Goal: Find specific page/section: Find specific page/section

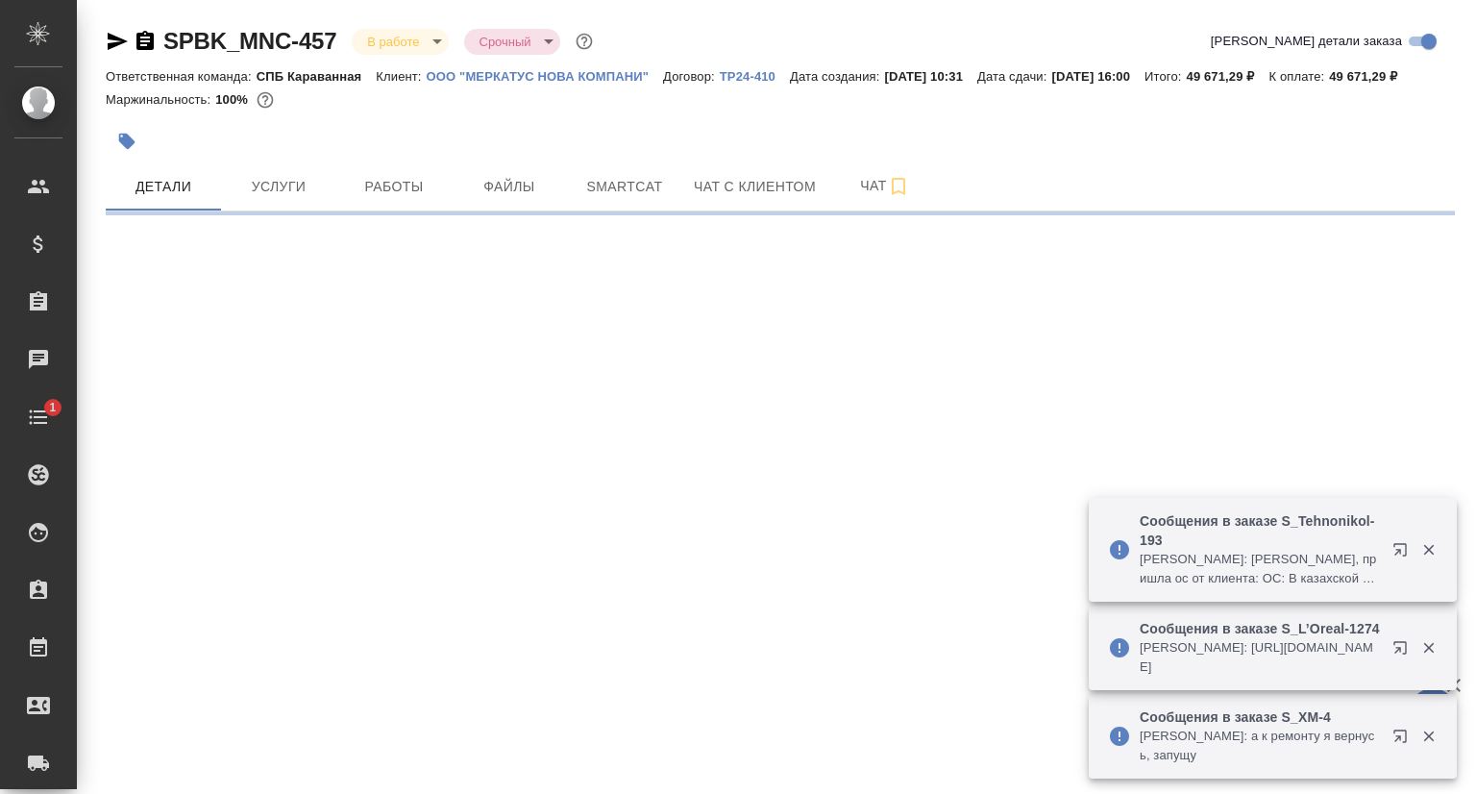
select select "RU"
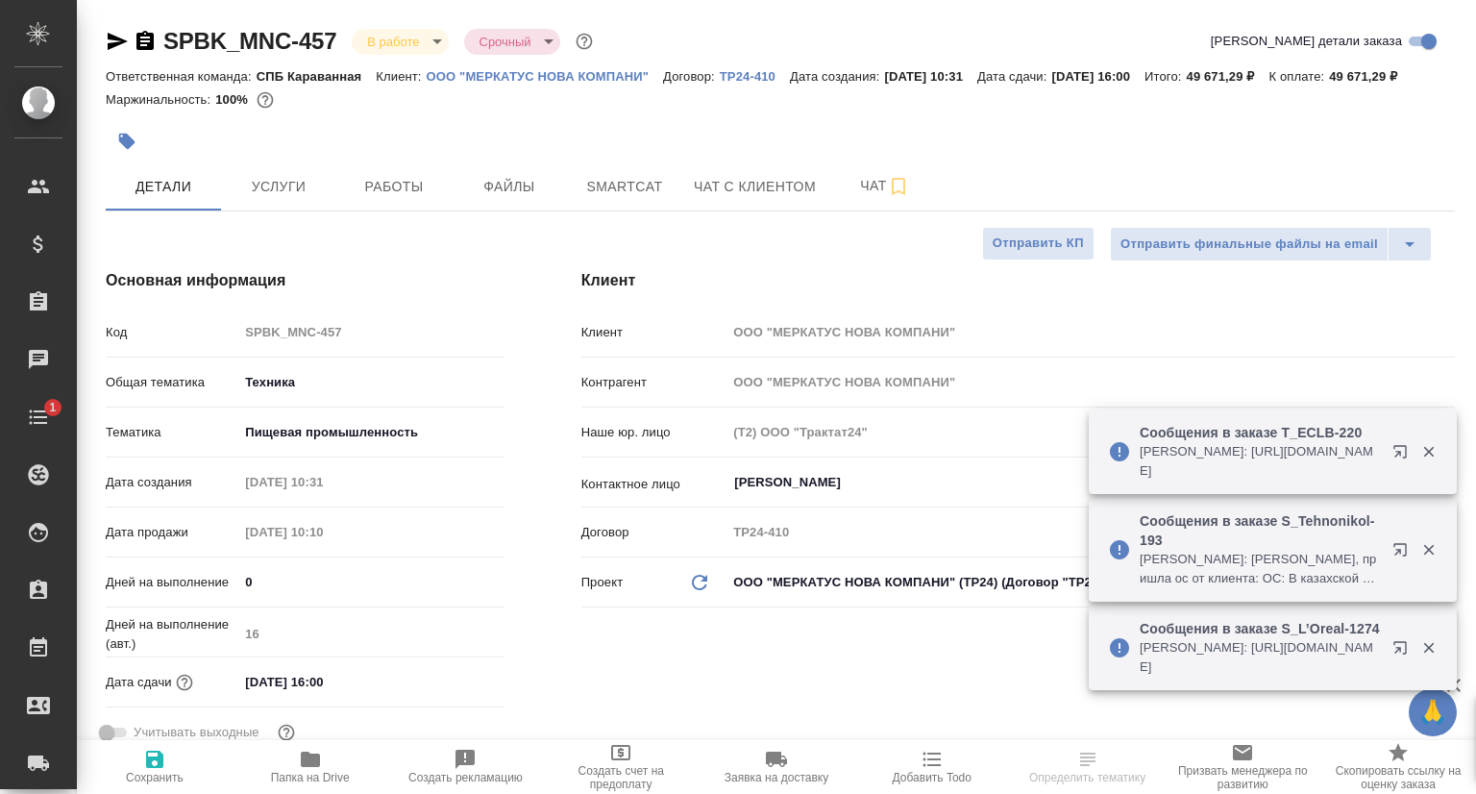
type textarea "x"
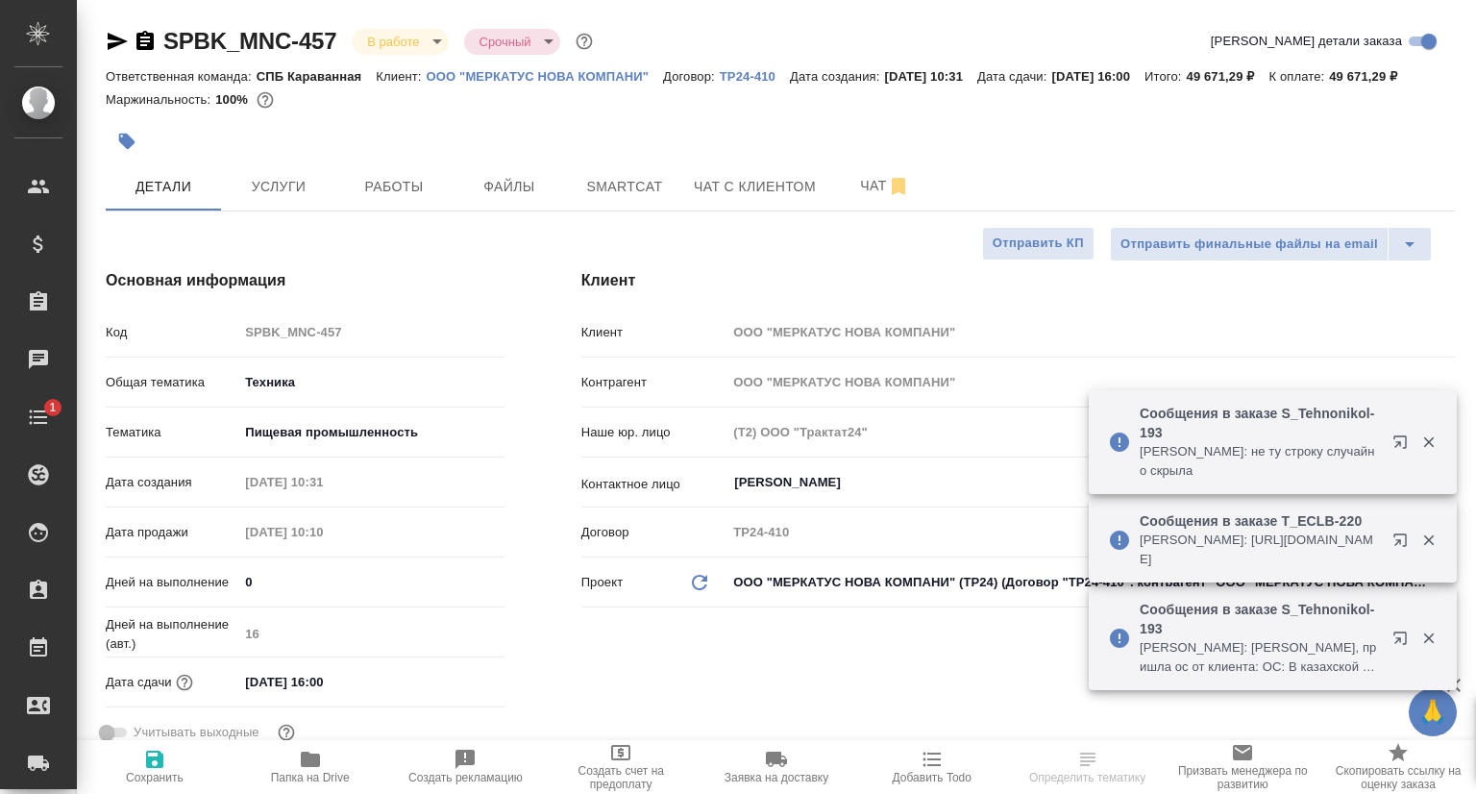
type textarea "x"
type input "Сергеева Анастасия"
type input "[PERSON_NAME]"
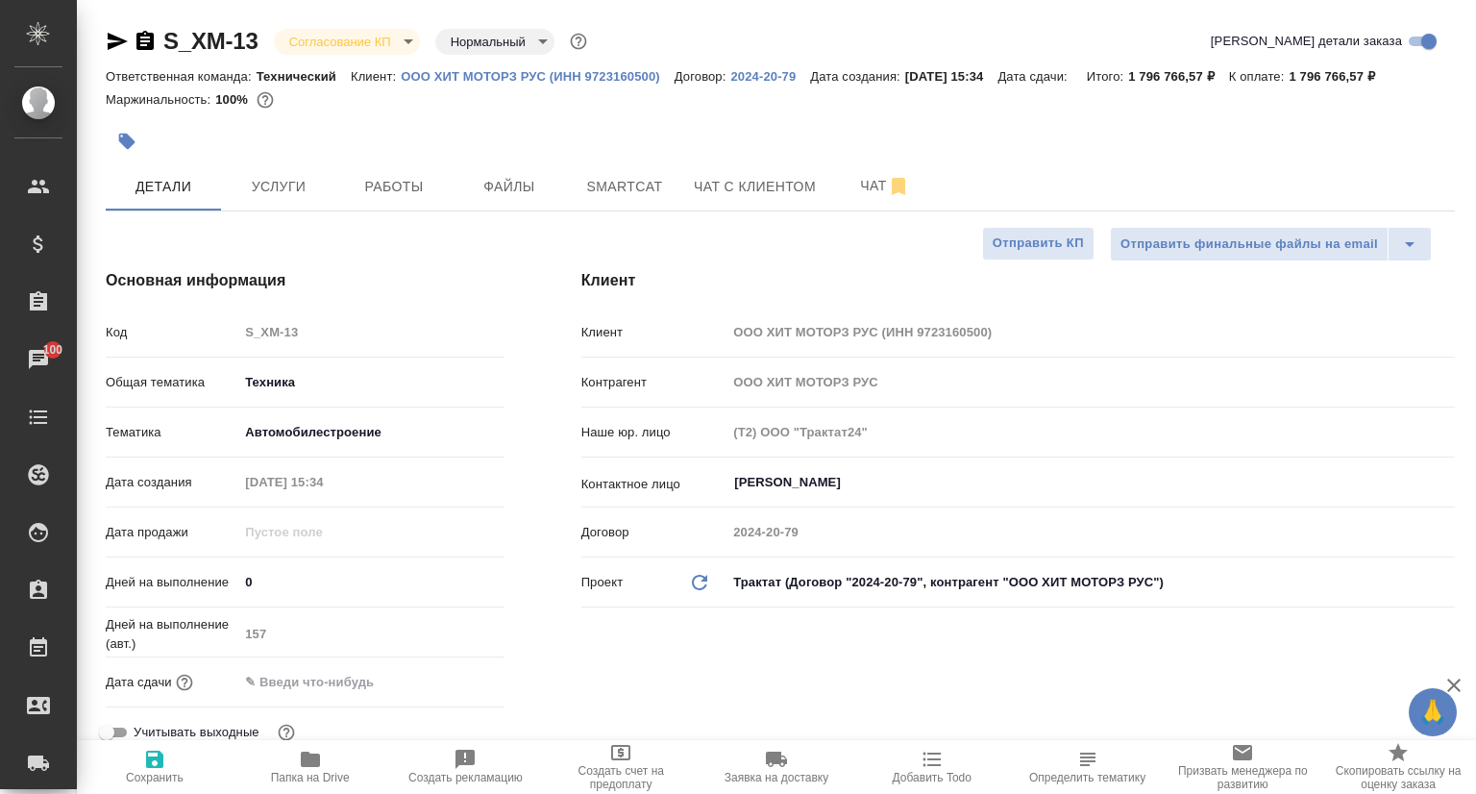
select select "RU"
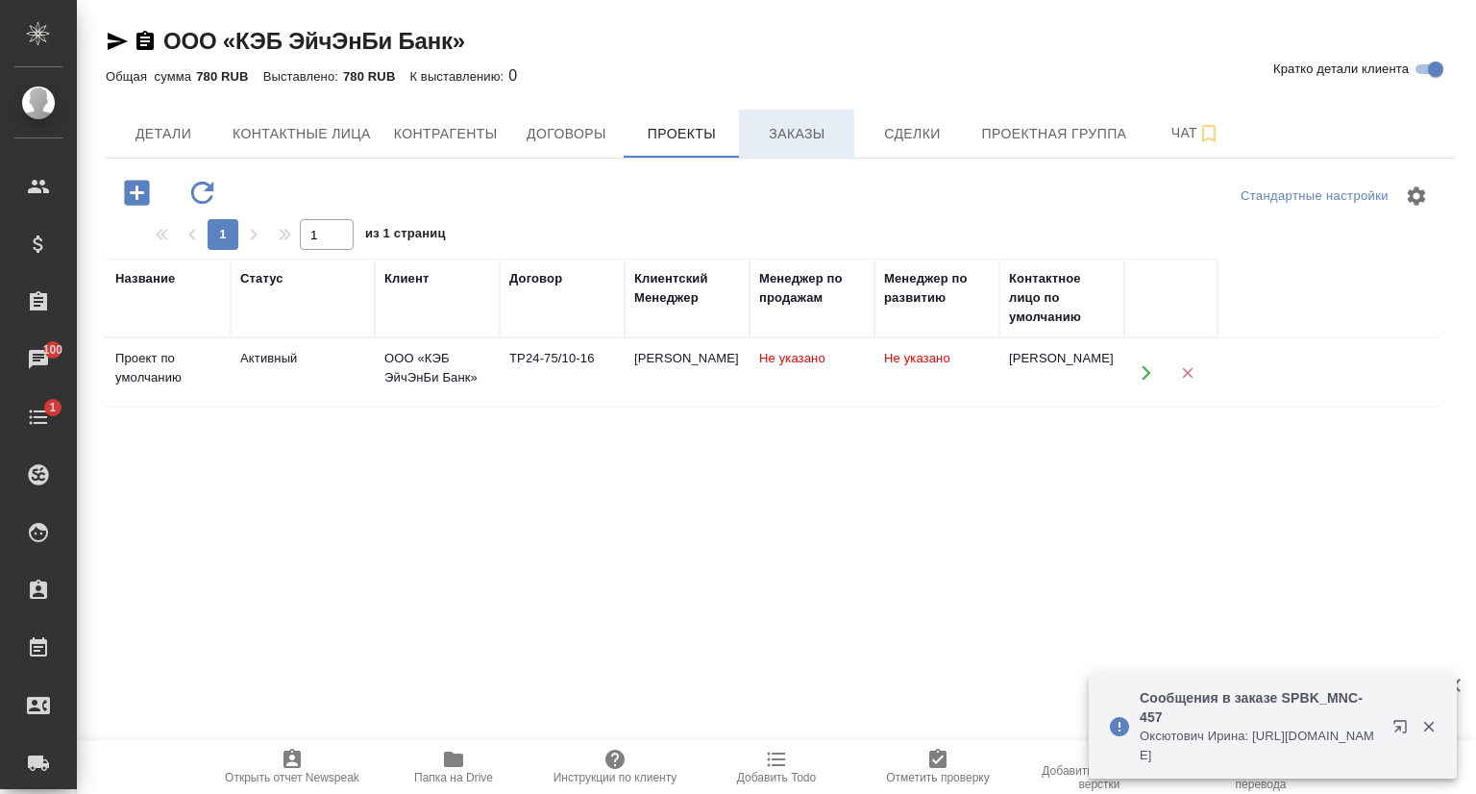
click at [787, 130] on span "Заказы" at bounding box center [796, 134] width 92 height 24
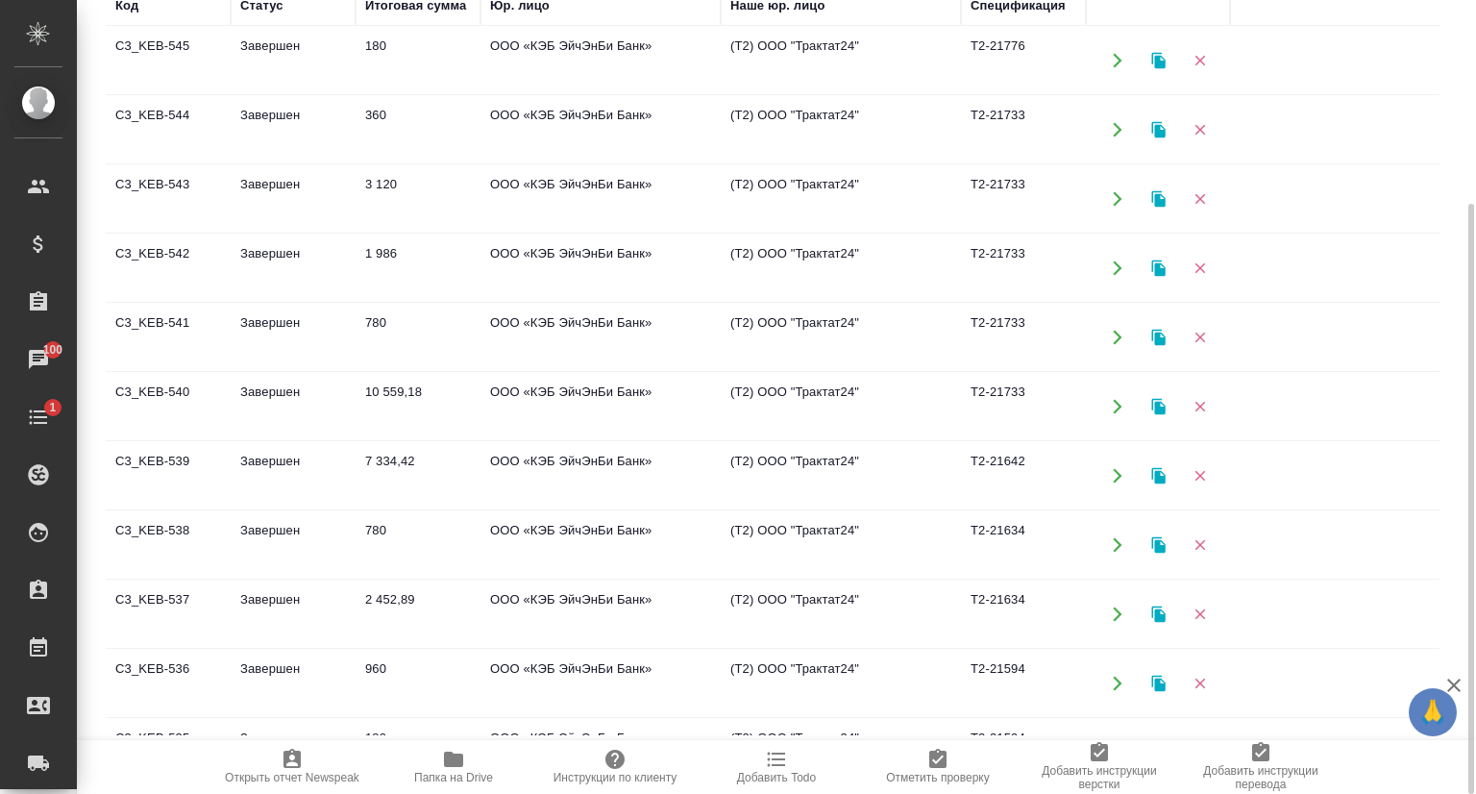
scroll to position [480, 0]
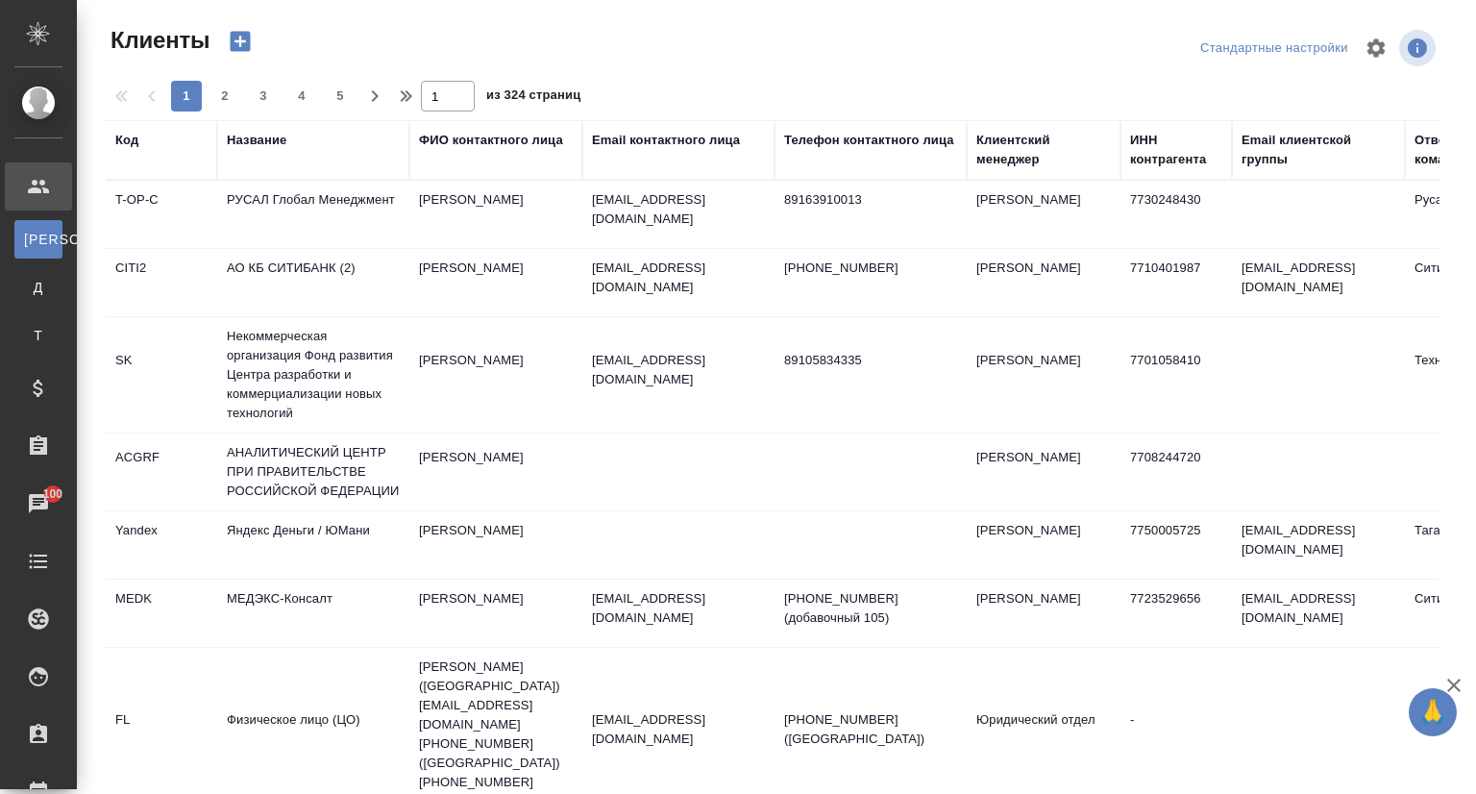
select select "RU"
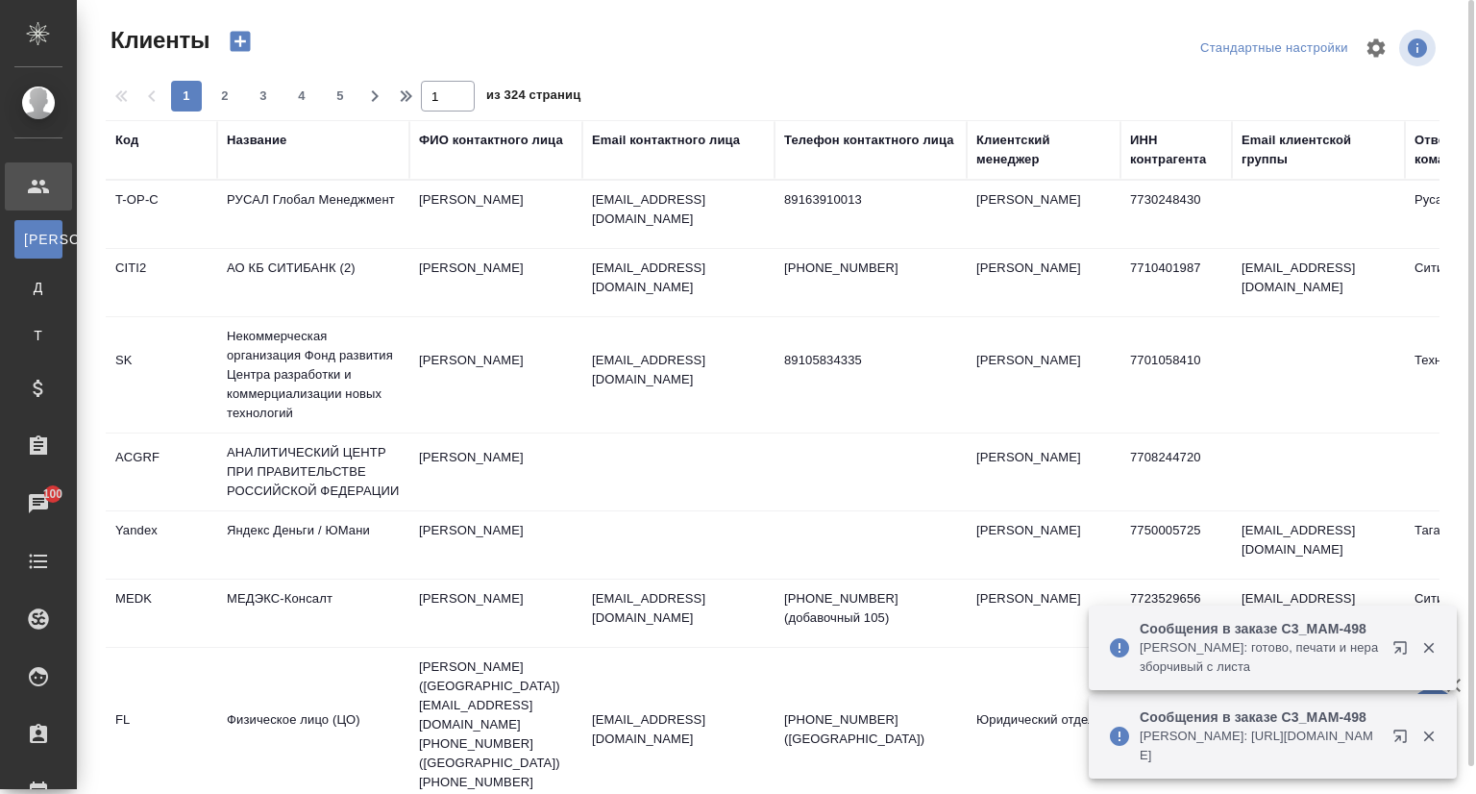
drag, startPoint x: 281, startPoint y: 140, endPoint x: 281, endPoint y: 174, distance: 33.6
click at [281, 142] on div "Название" at bounding box center [257, 140] width 60 height 19
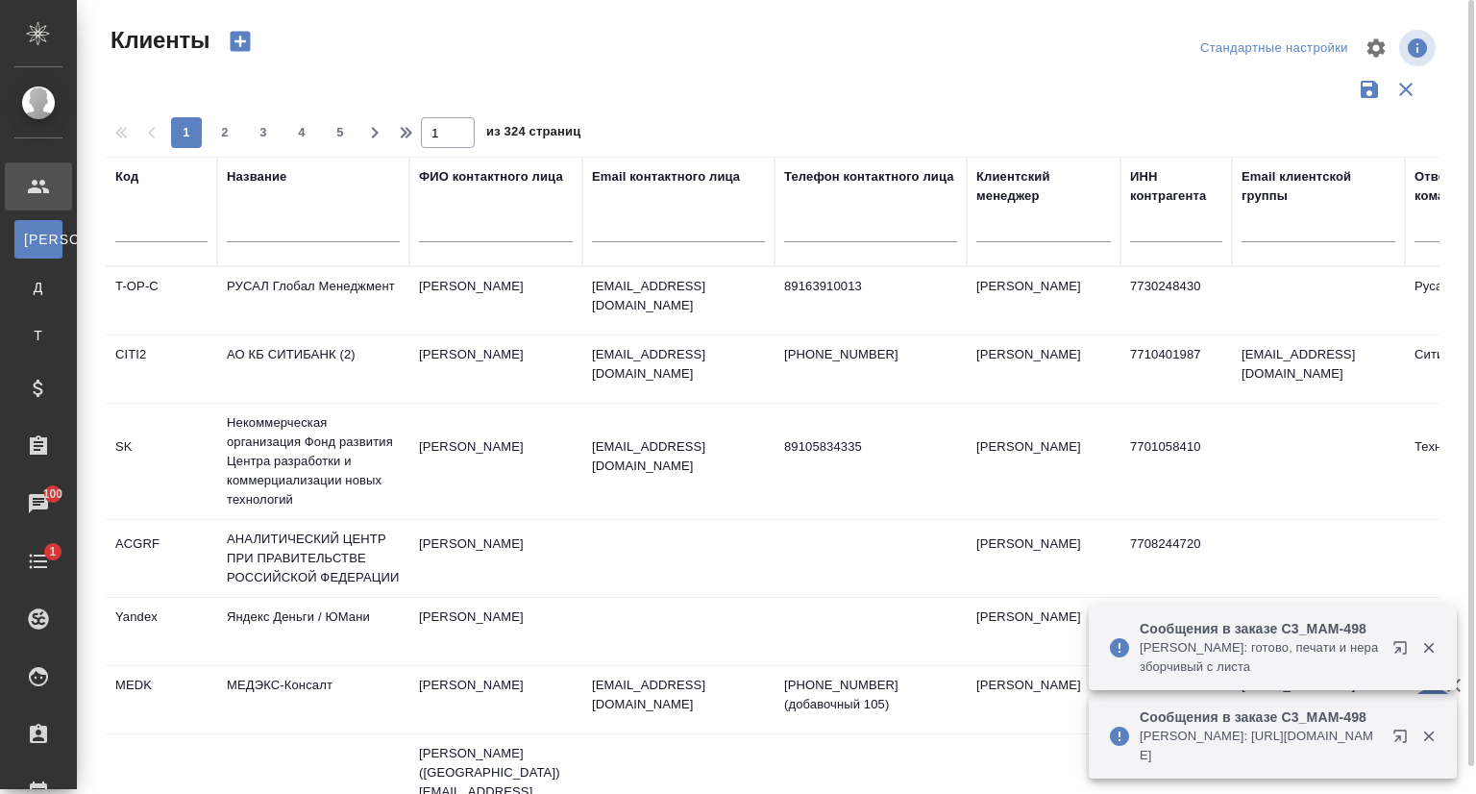
click at [284, 232] on input "text" at bounding box center [313, 230] width 173 height 24
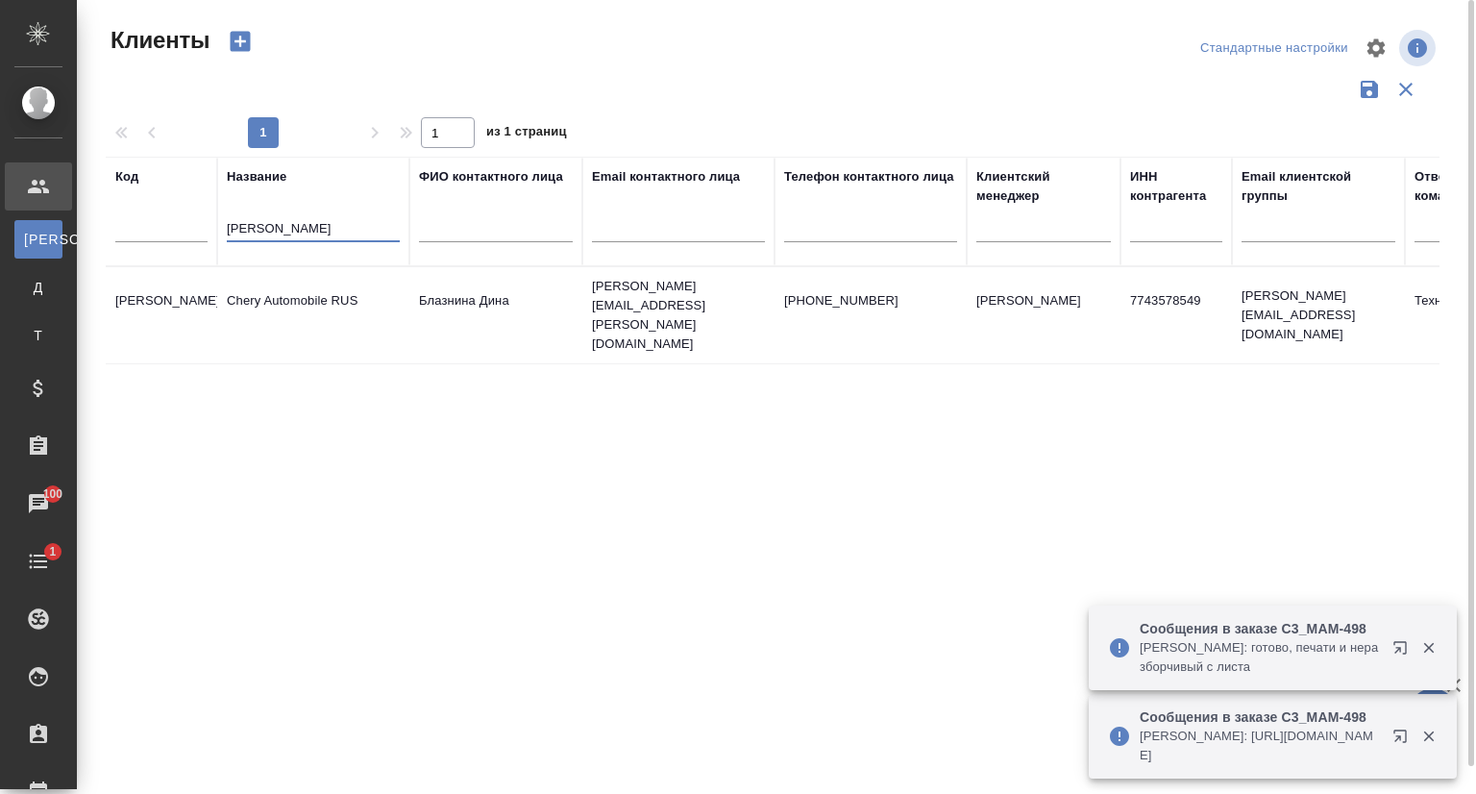
type input "chery"
click at [320, 300] on td "Chery Automobile RUS" at bounding box center [313, 314] width 192 height 67
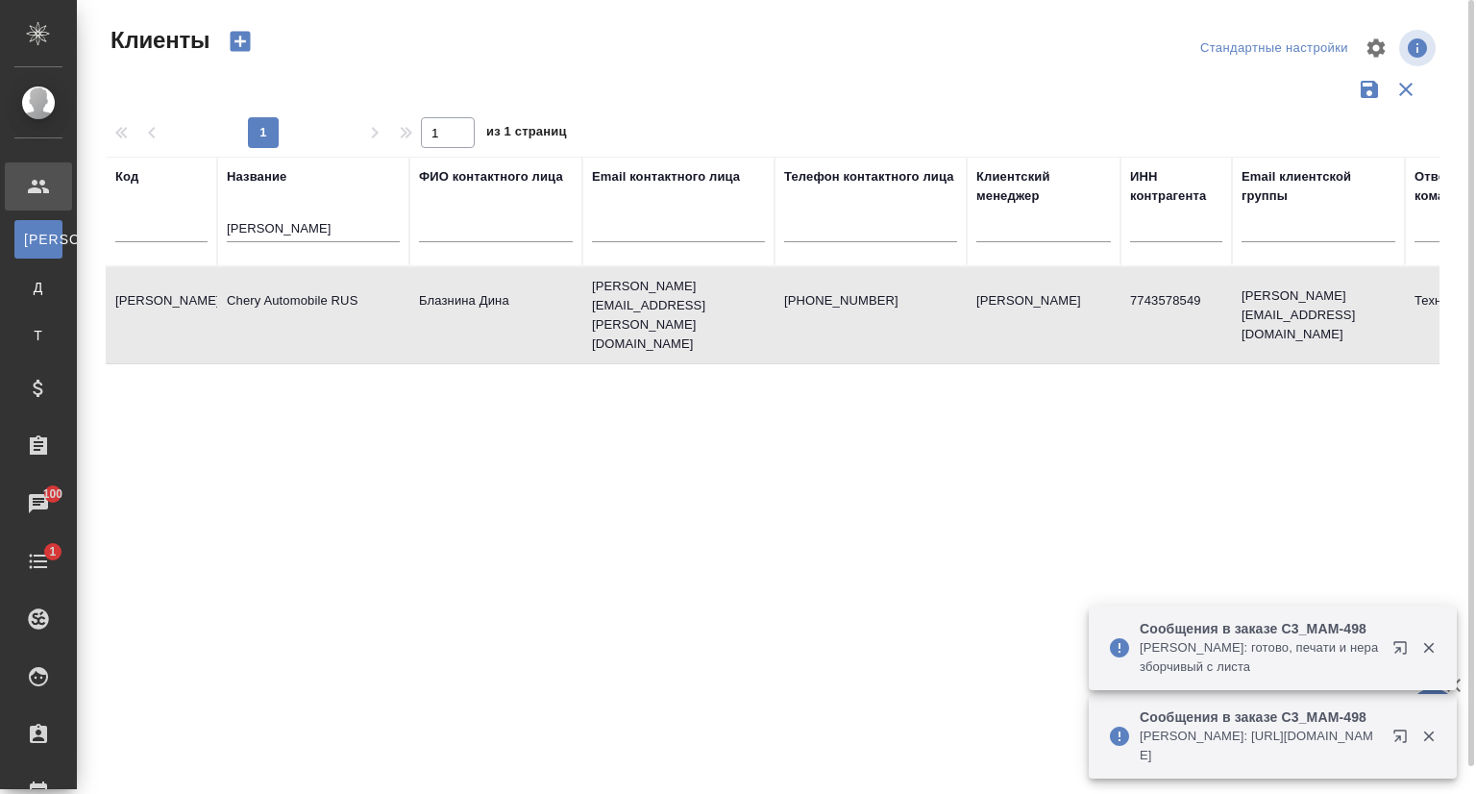
click at [321, 298] on td "Chery Automobile RUS" at bounding box center [313, 314] width 192 height 67
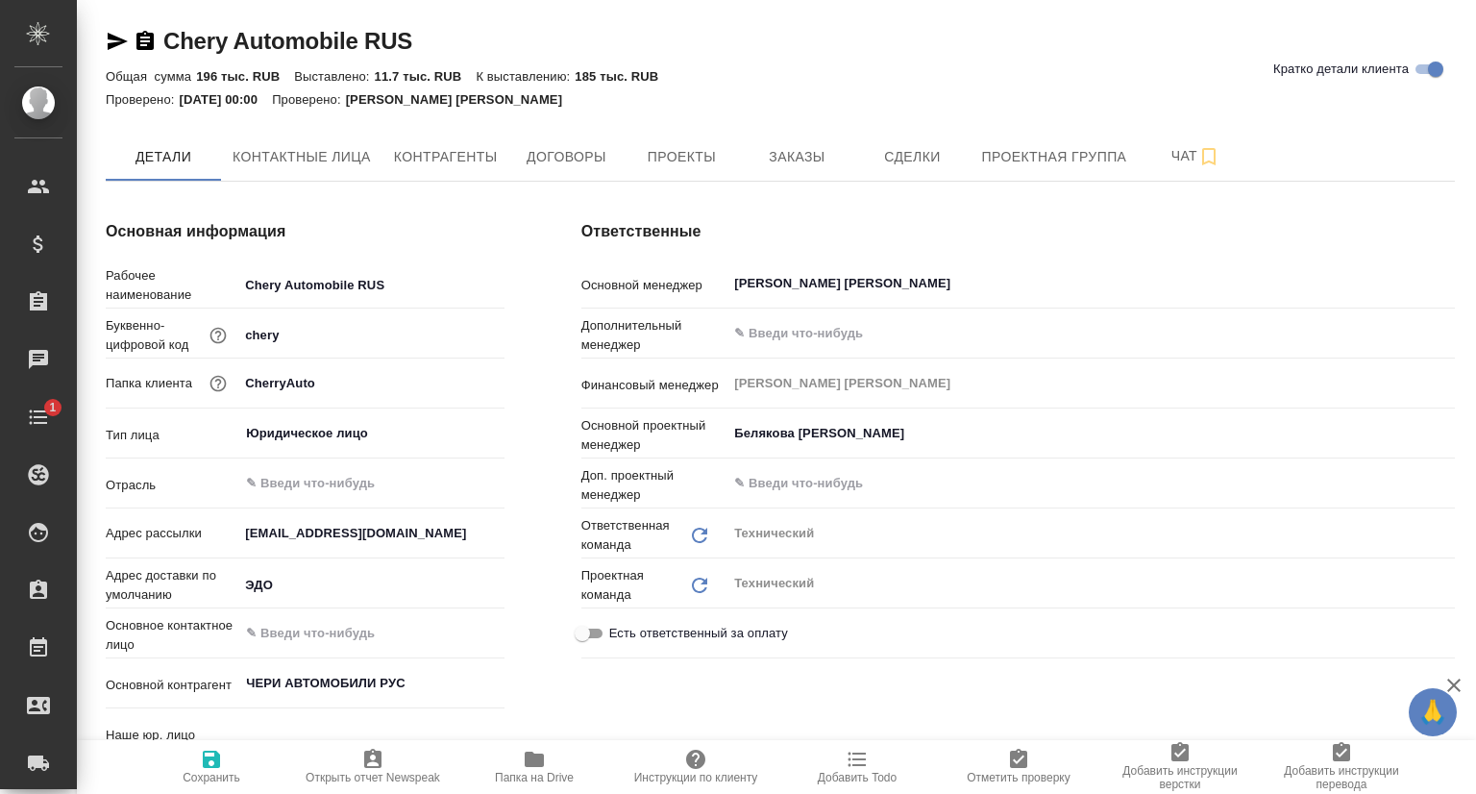
type textarea "x"
type input "(OTP) Общество с ограниченной ответственностью «Вектор Развития»"
type textarea "x"
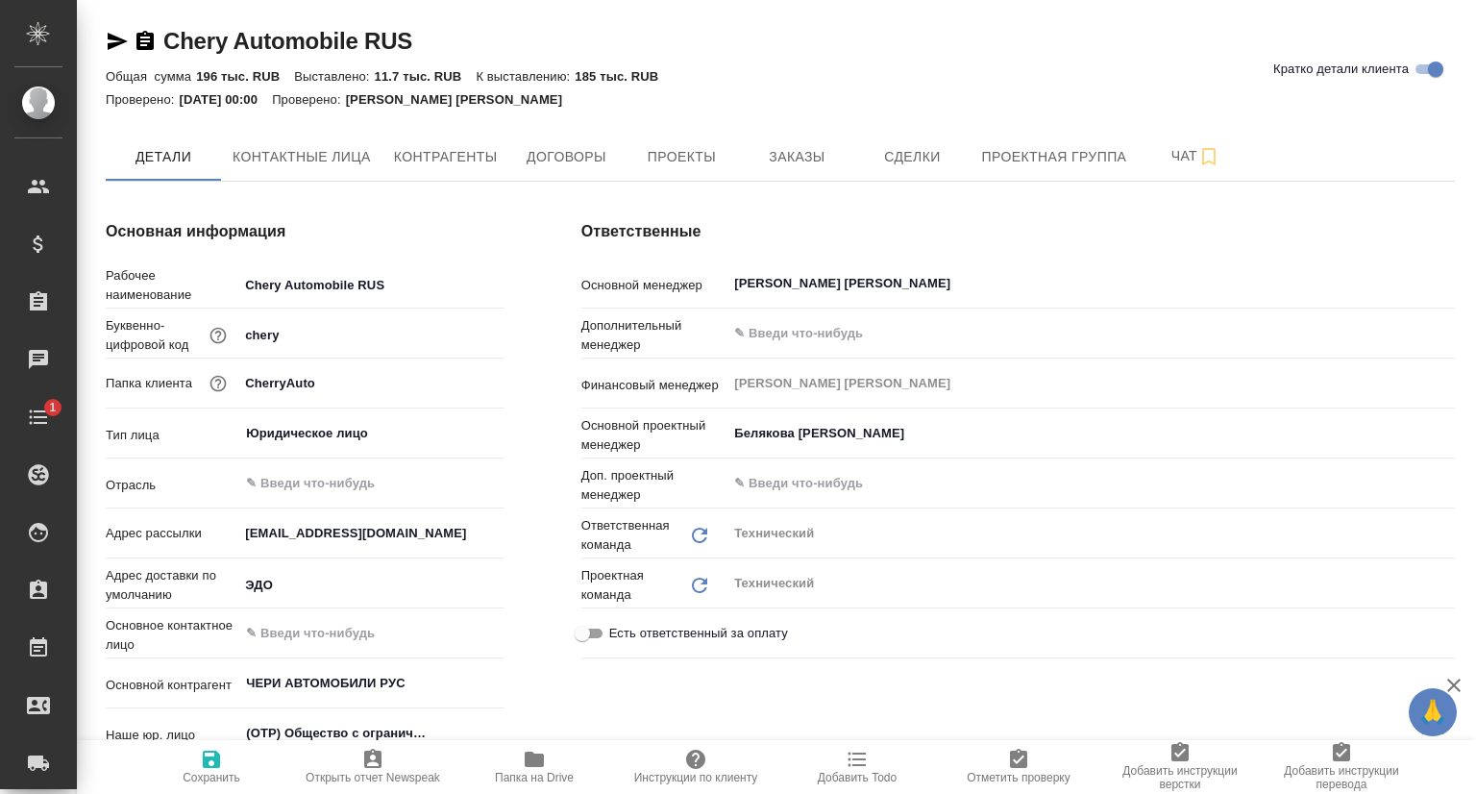
type textarea "x"
click at [772, 162] on span "Заказы" at bounding box center [796, 157] width 92 height 24
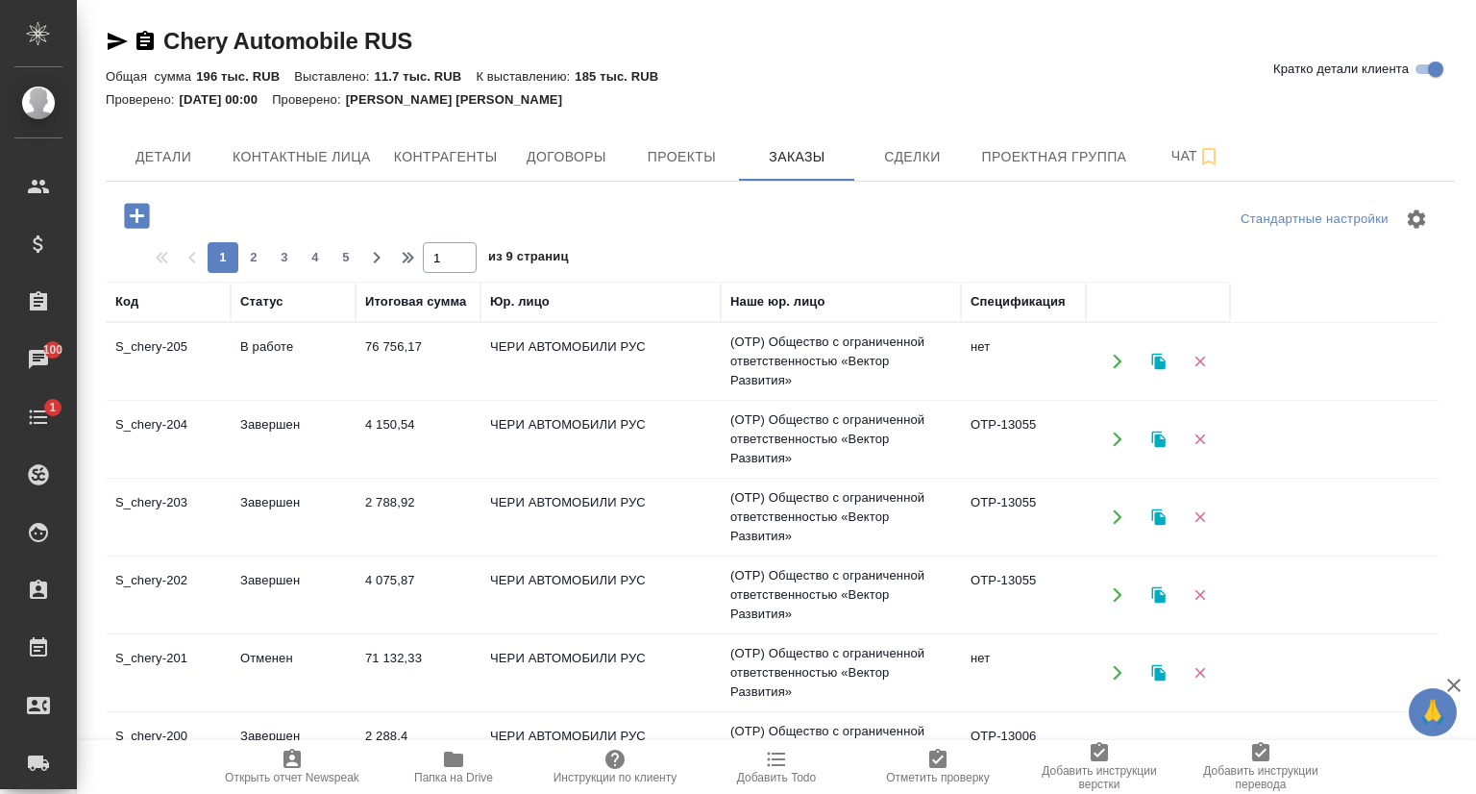
click at [158, 428] on td "S_chery-204" at bounding box center [168, 438] width 125 height 67
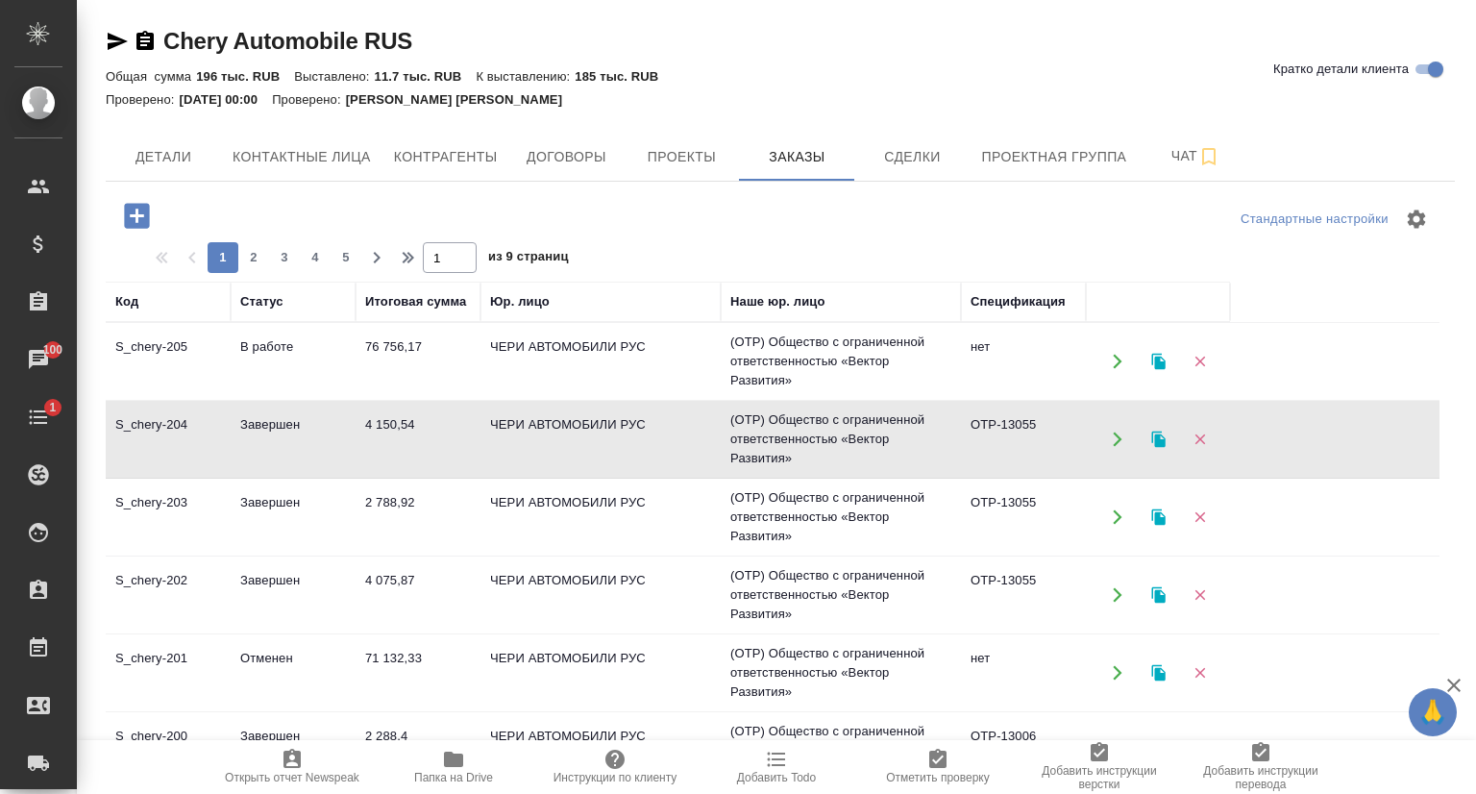
click at [215, 362] on td "S_chery-205" at bounding box center [168, 361] width 125 height 67
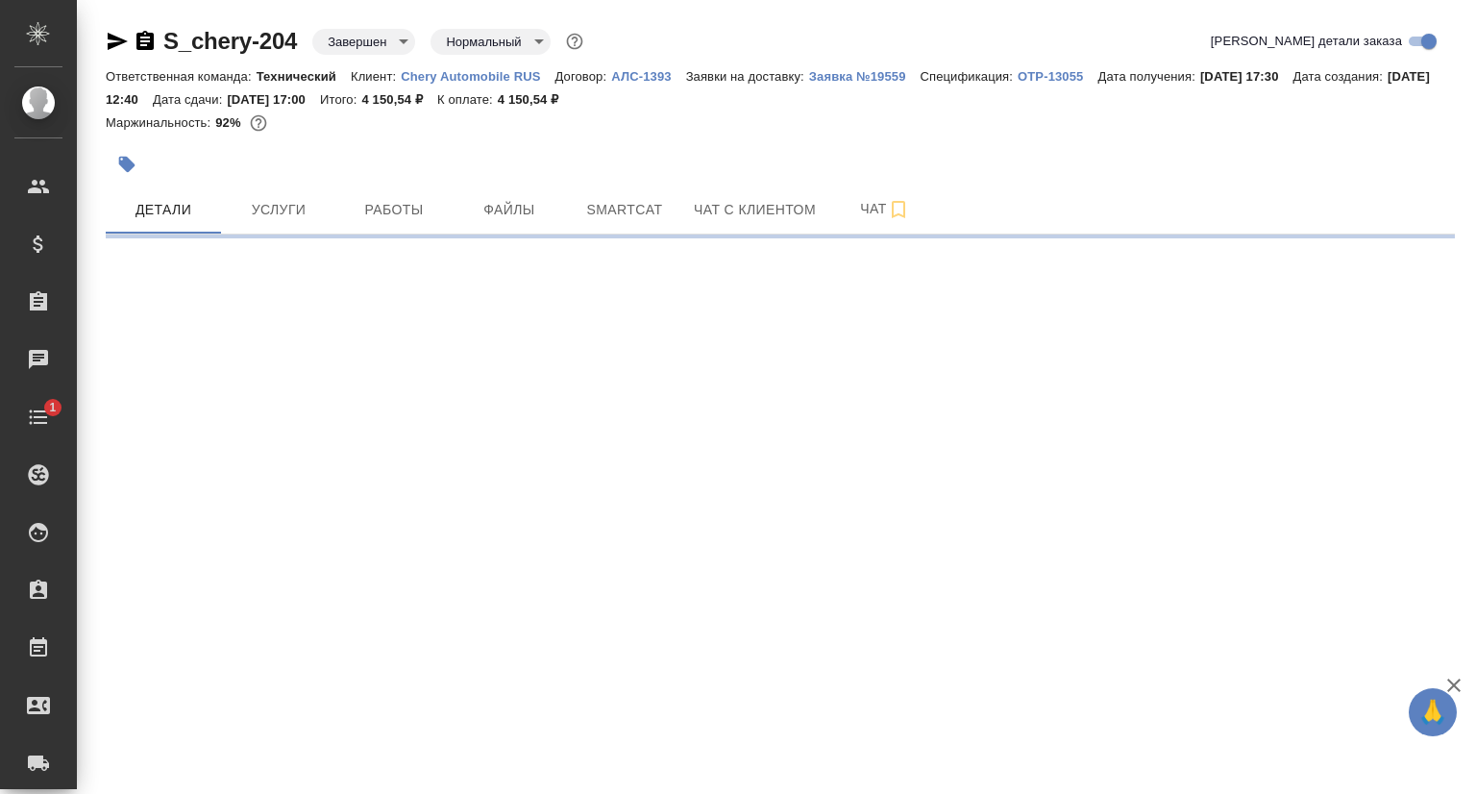
select select "RU"
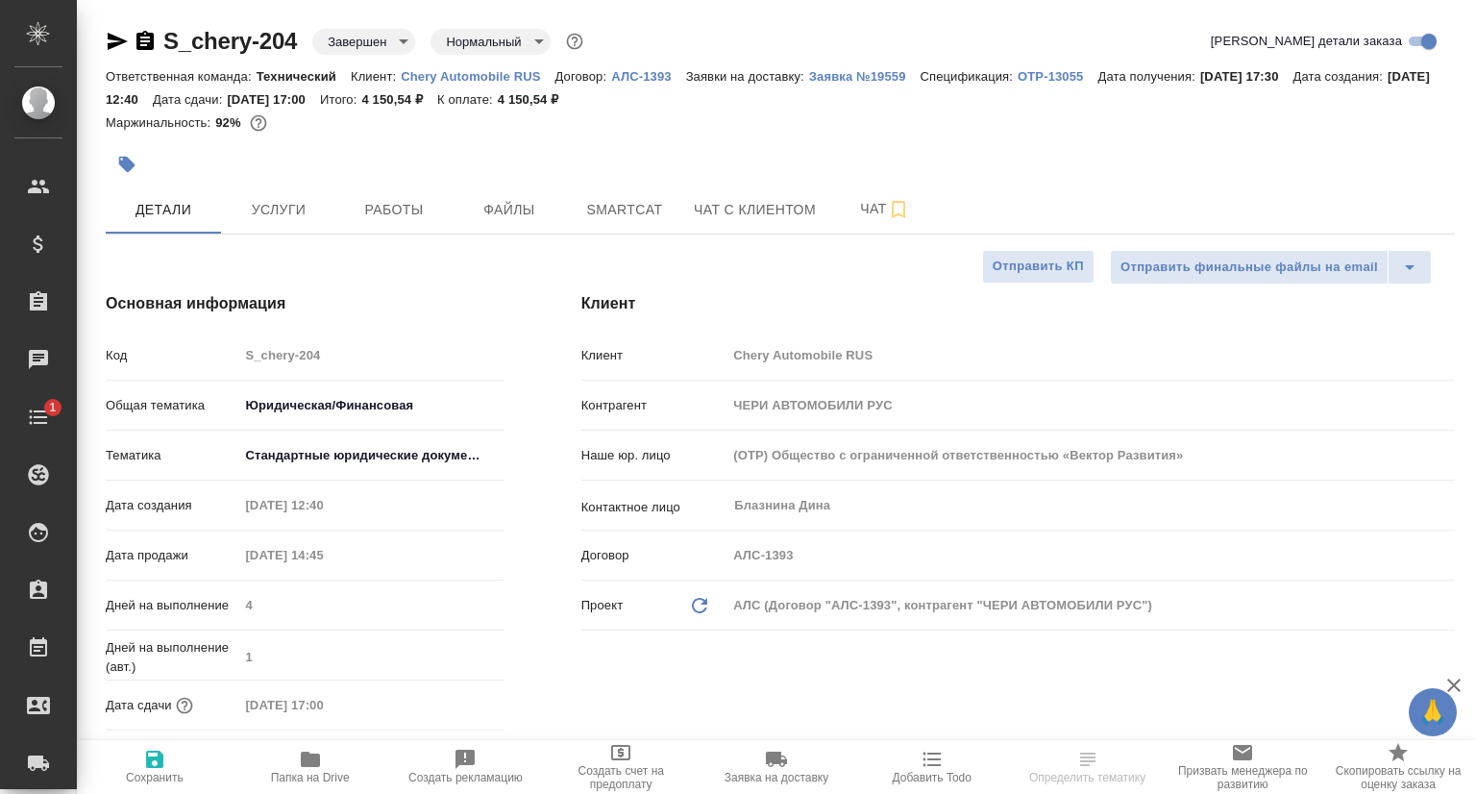
type textarea "x"
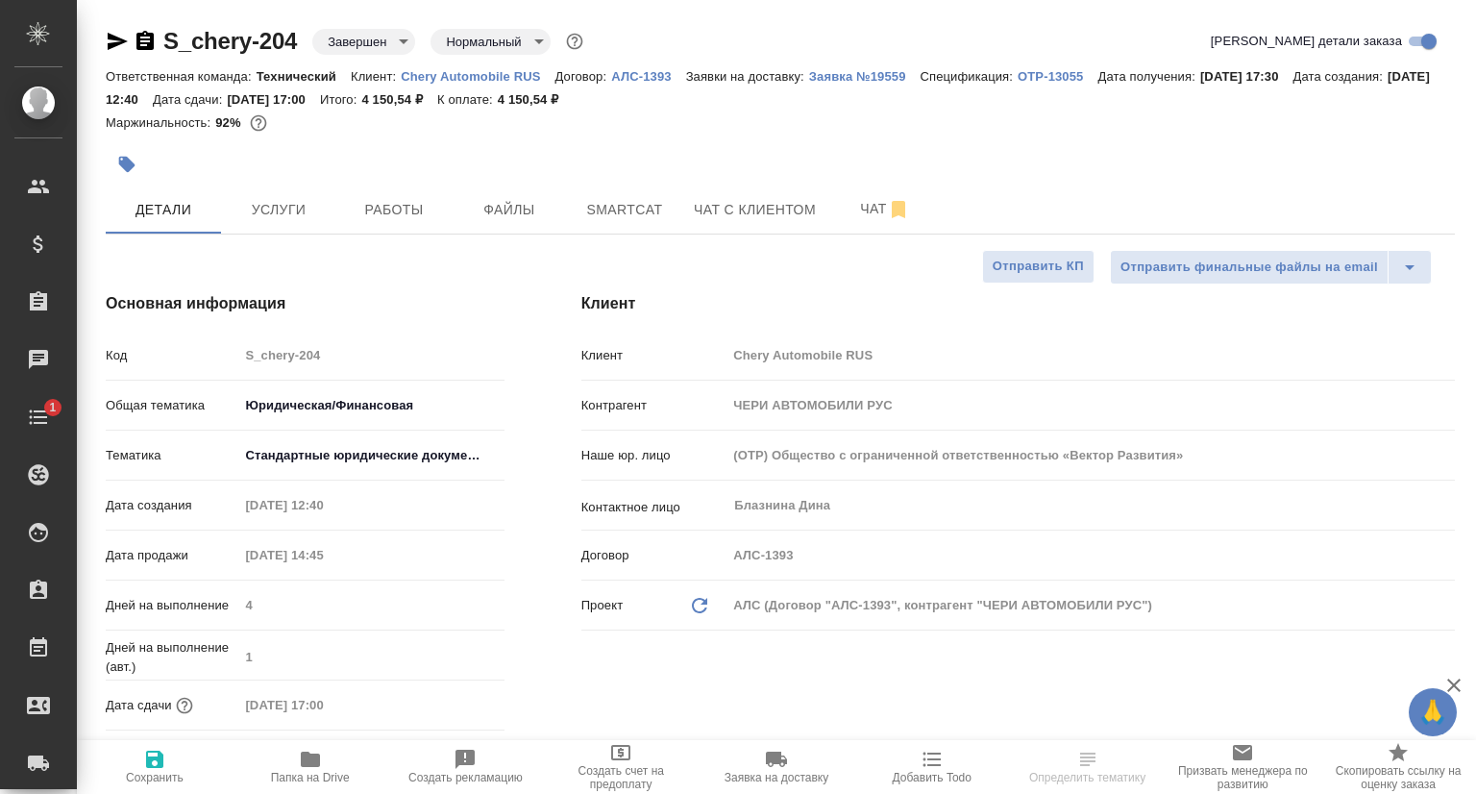
type textarea "x"
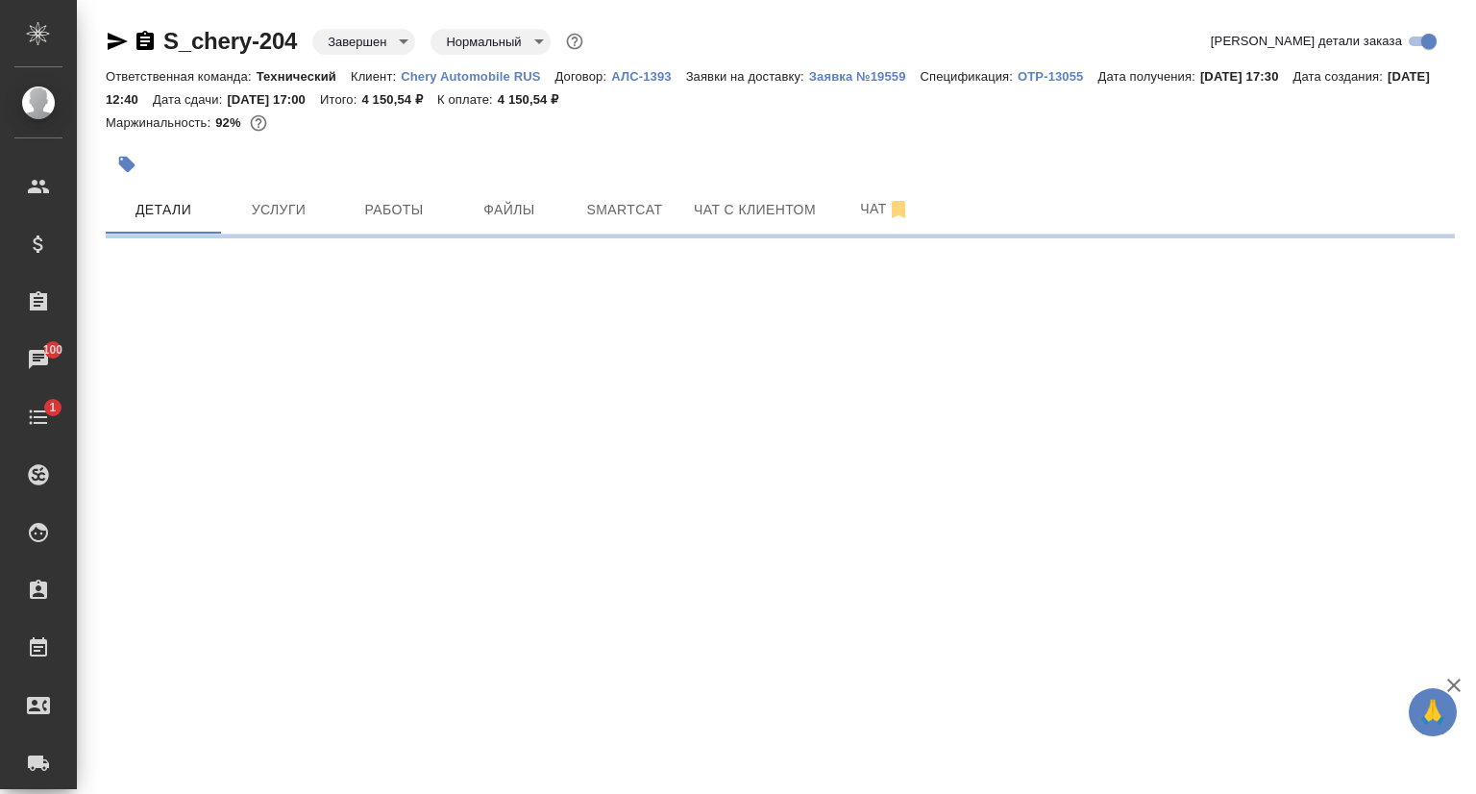
select select "RU"
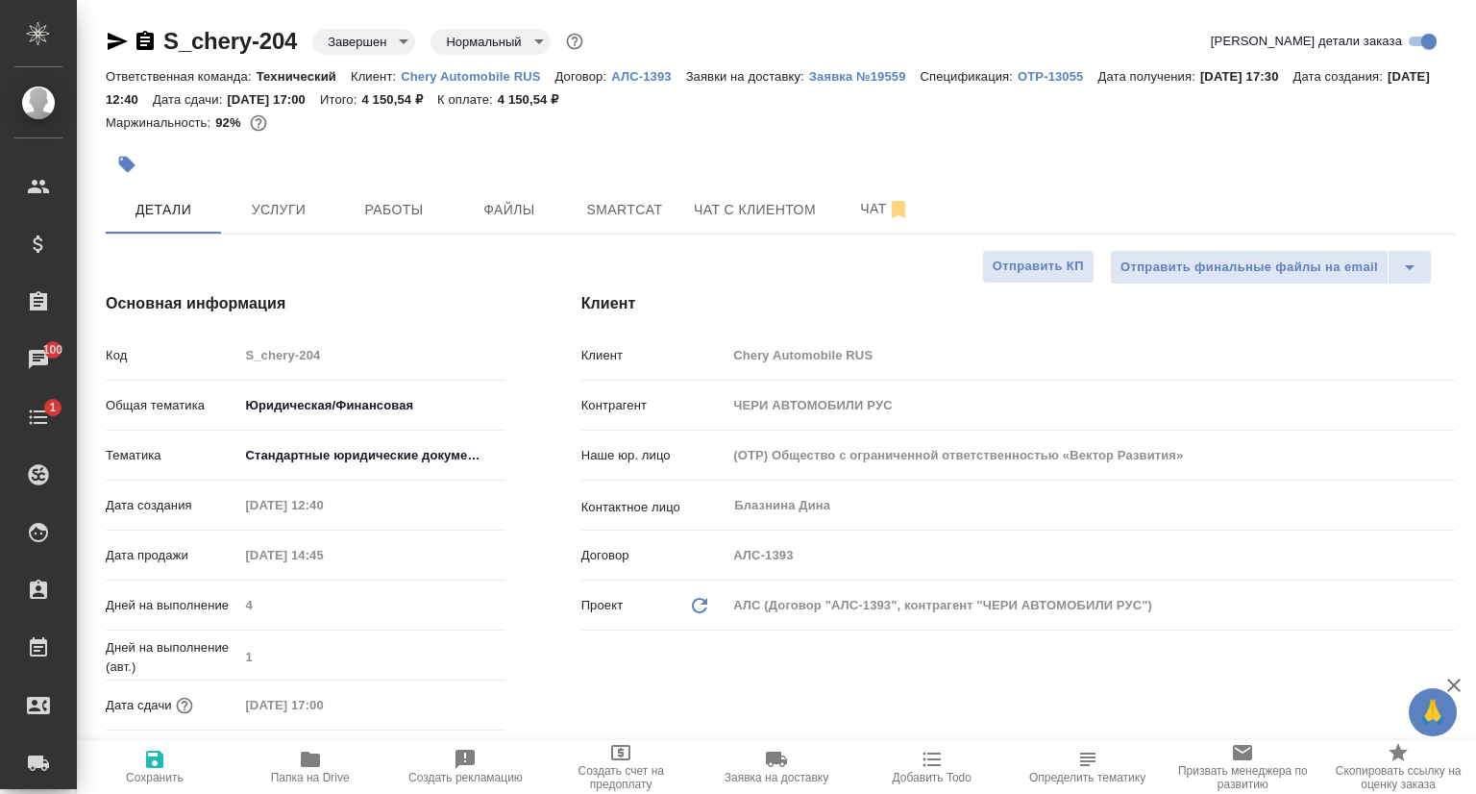
type textarea "x"
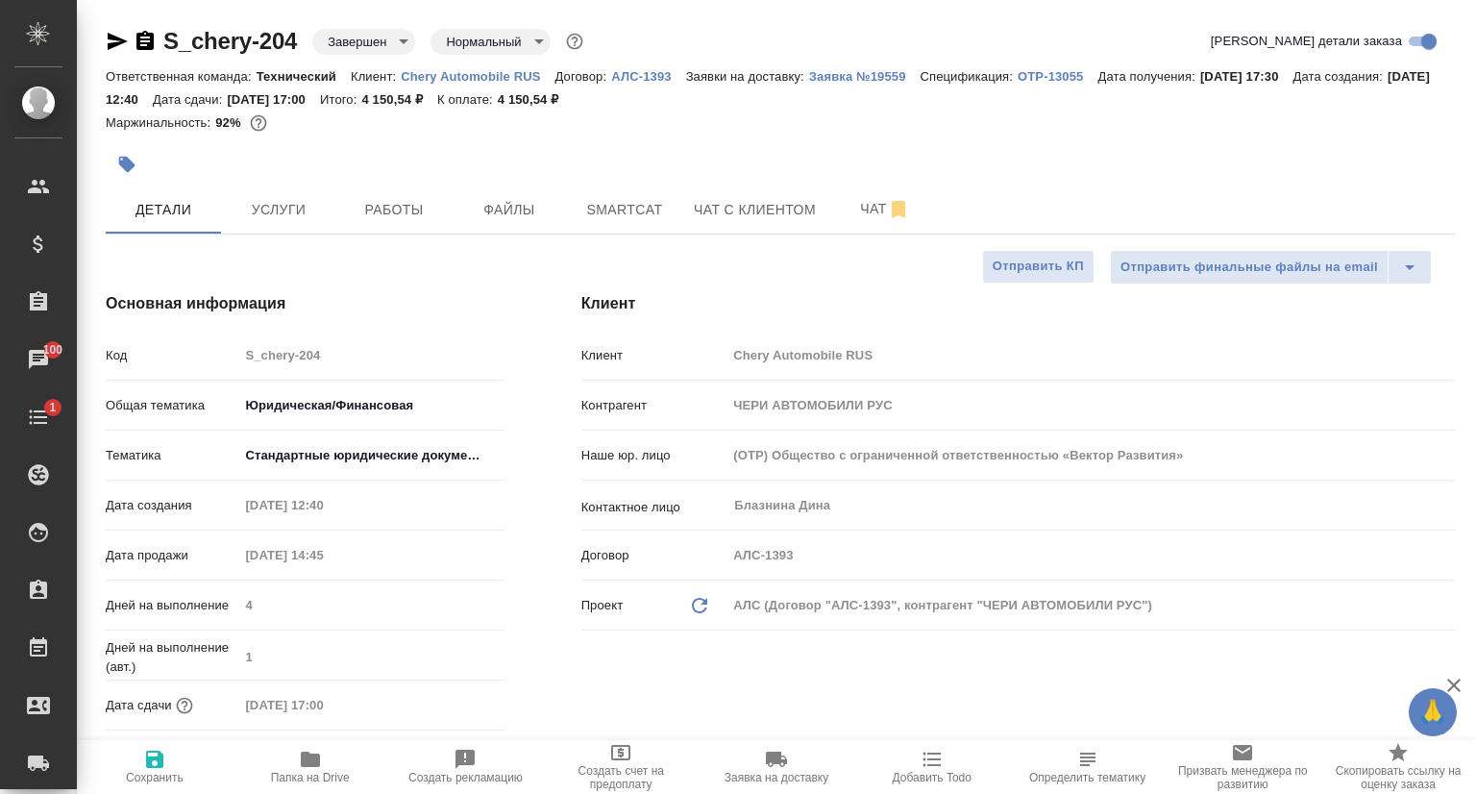
type textarea "x"
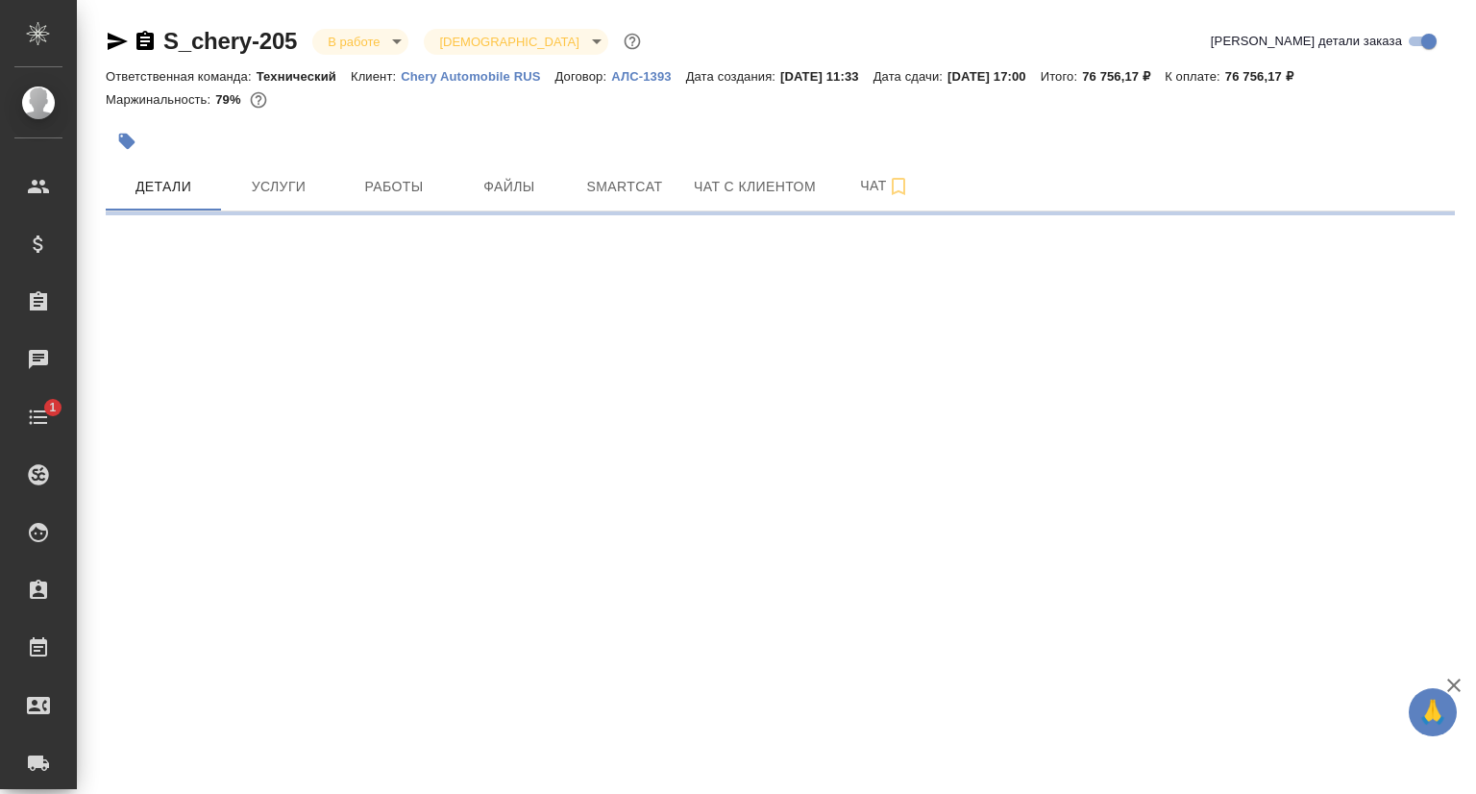
select select "RU"
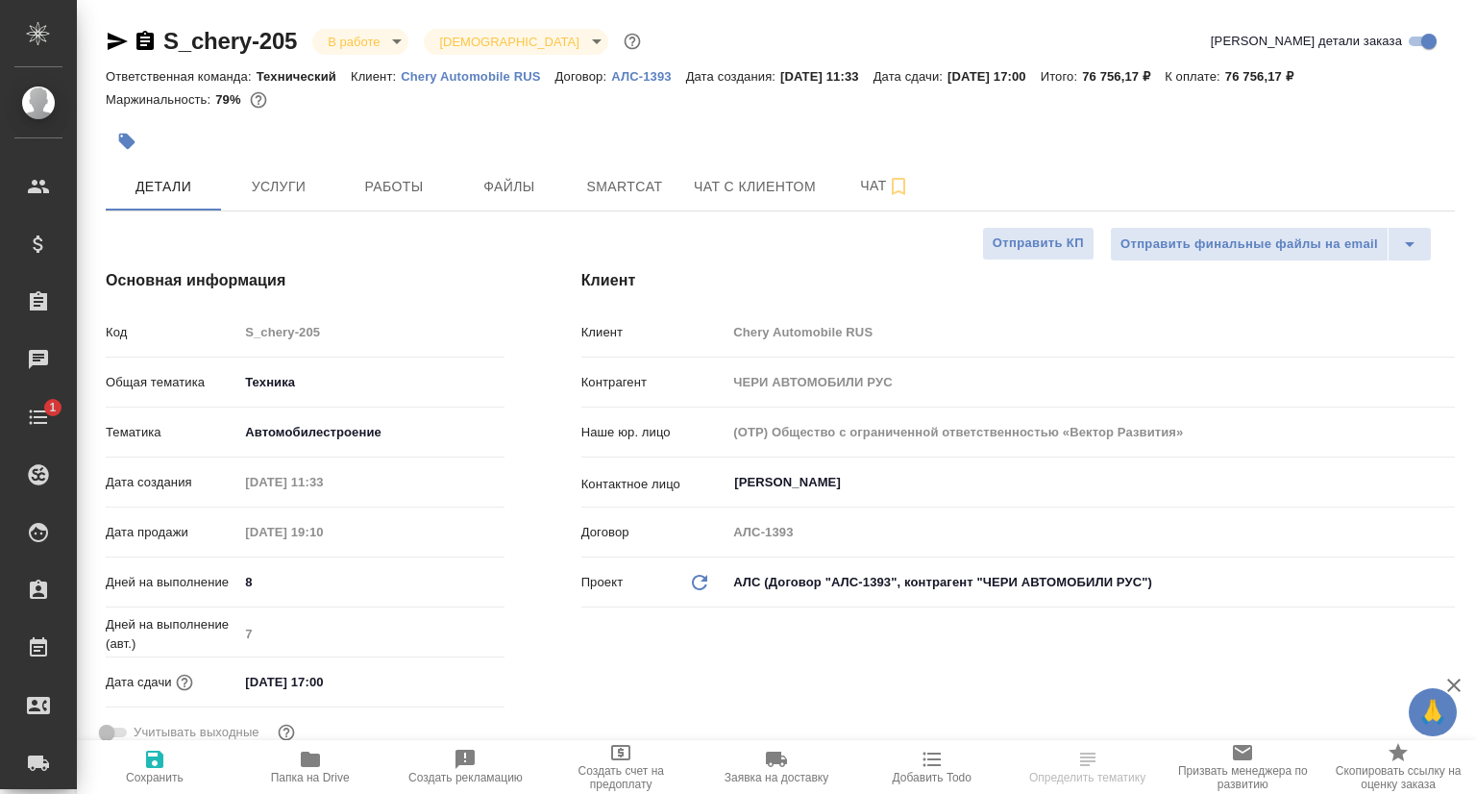
type textarea "x"
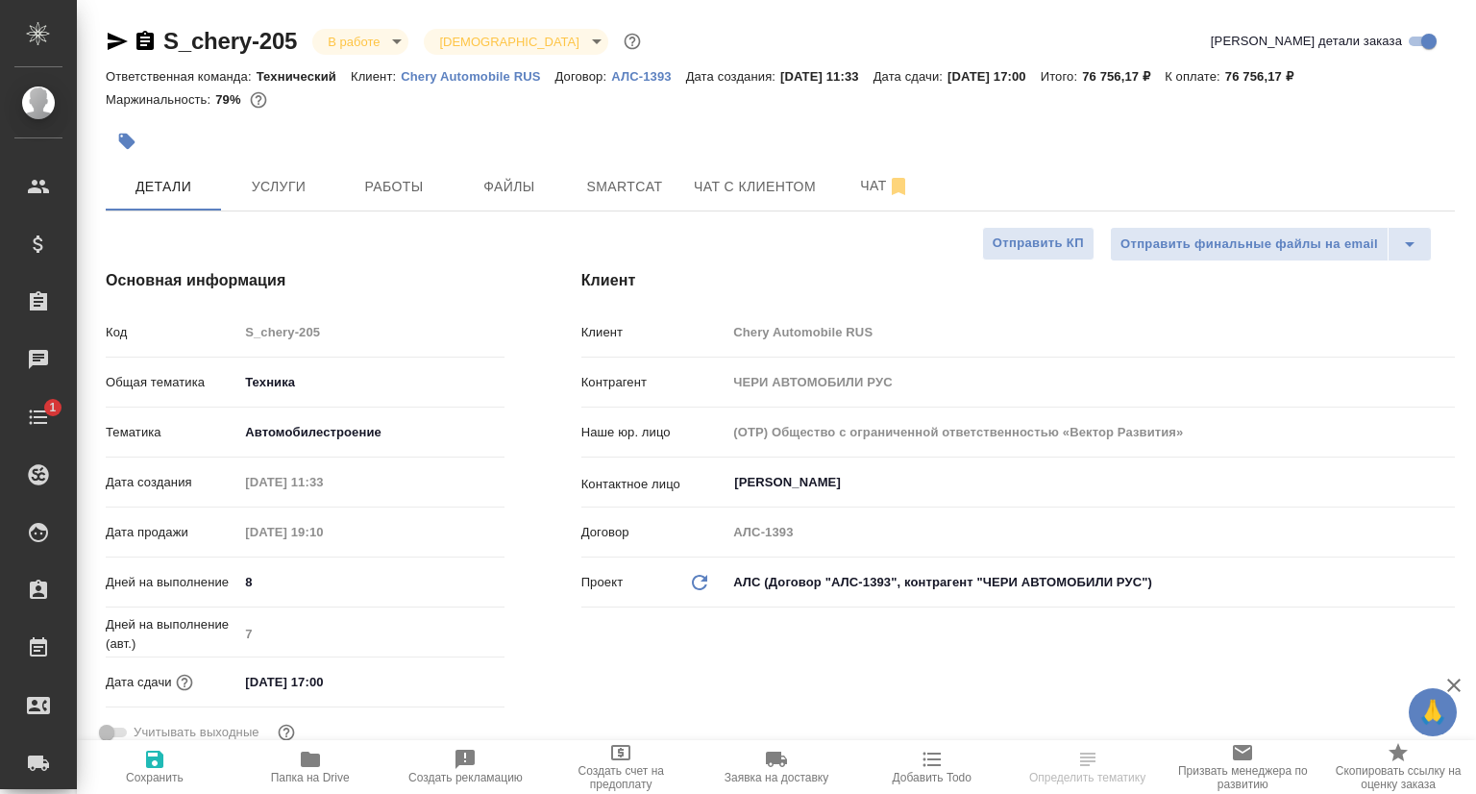
type textarea "x"
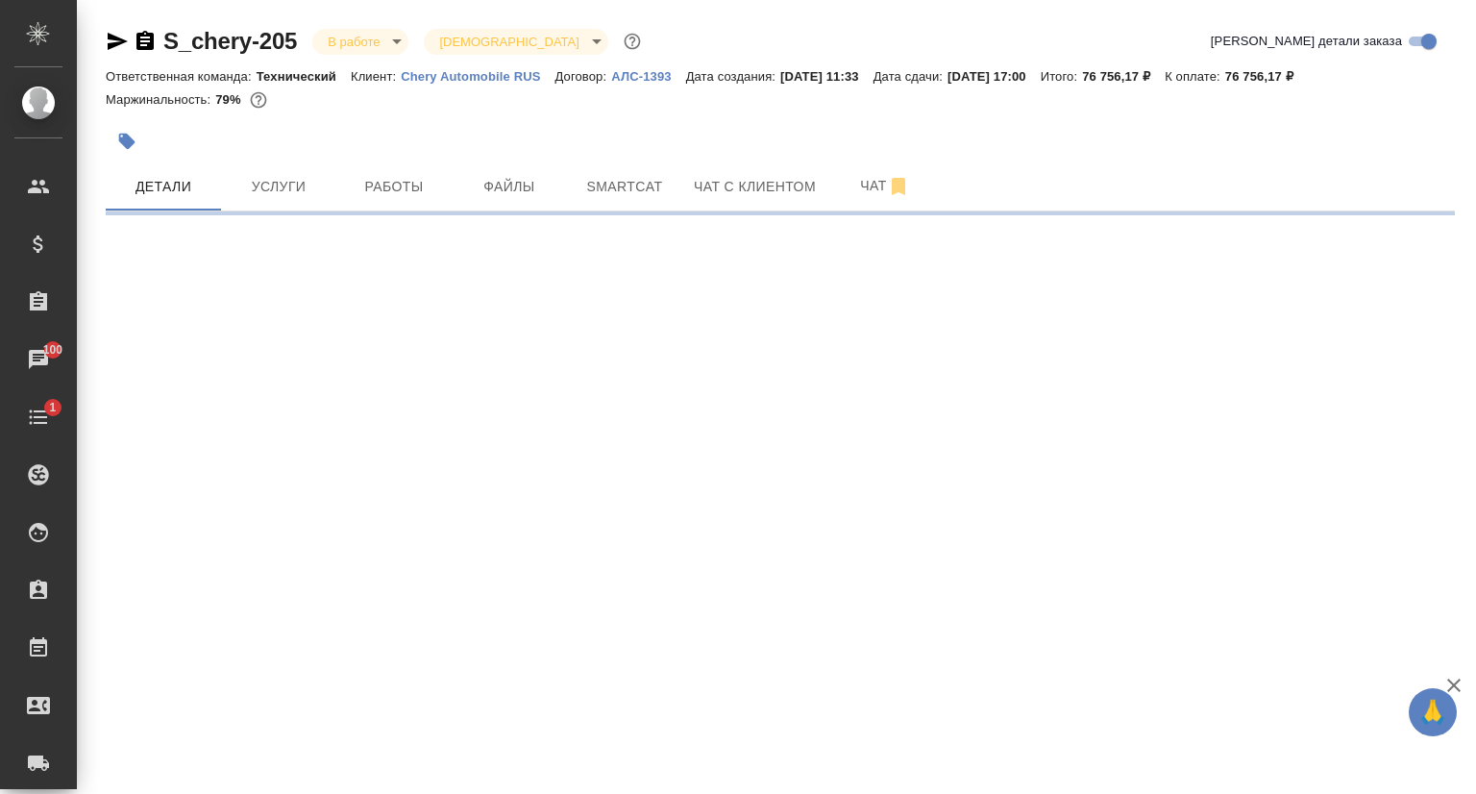
select select "RU"
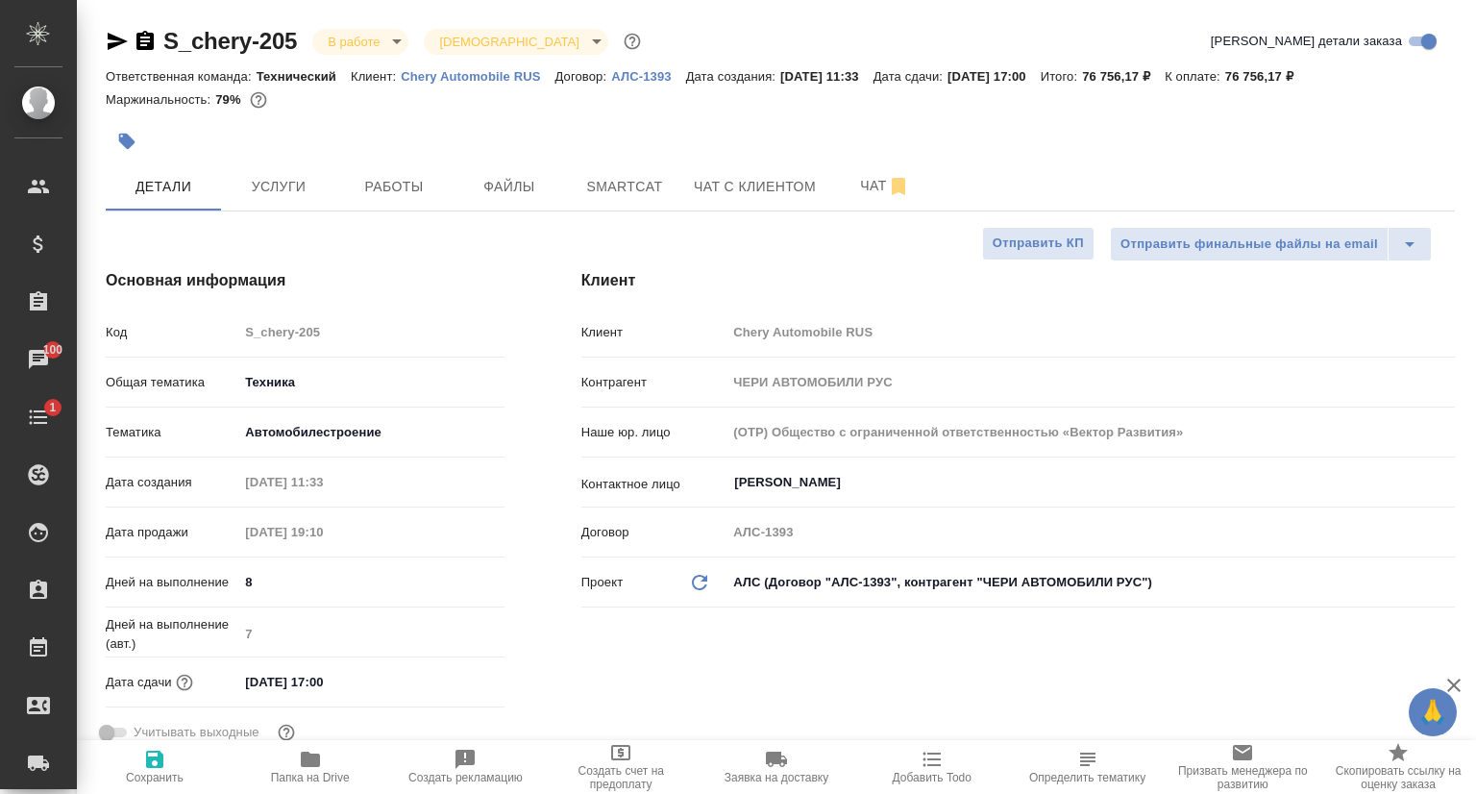
type textarea "x"
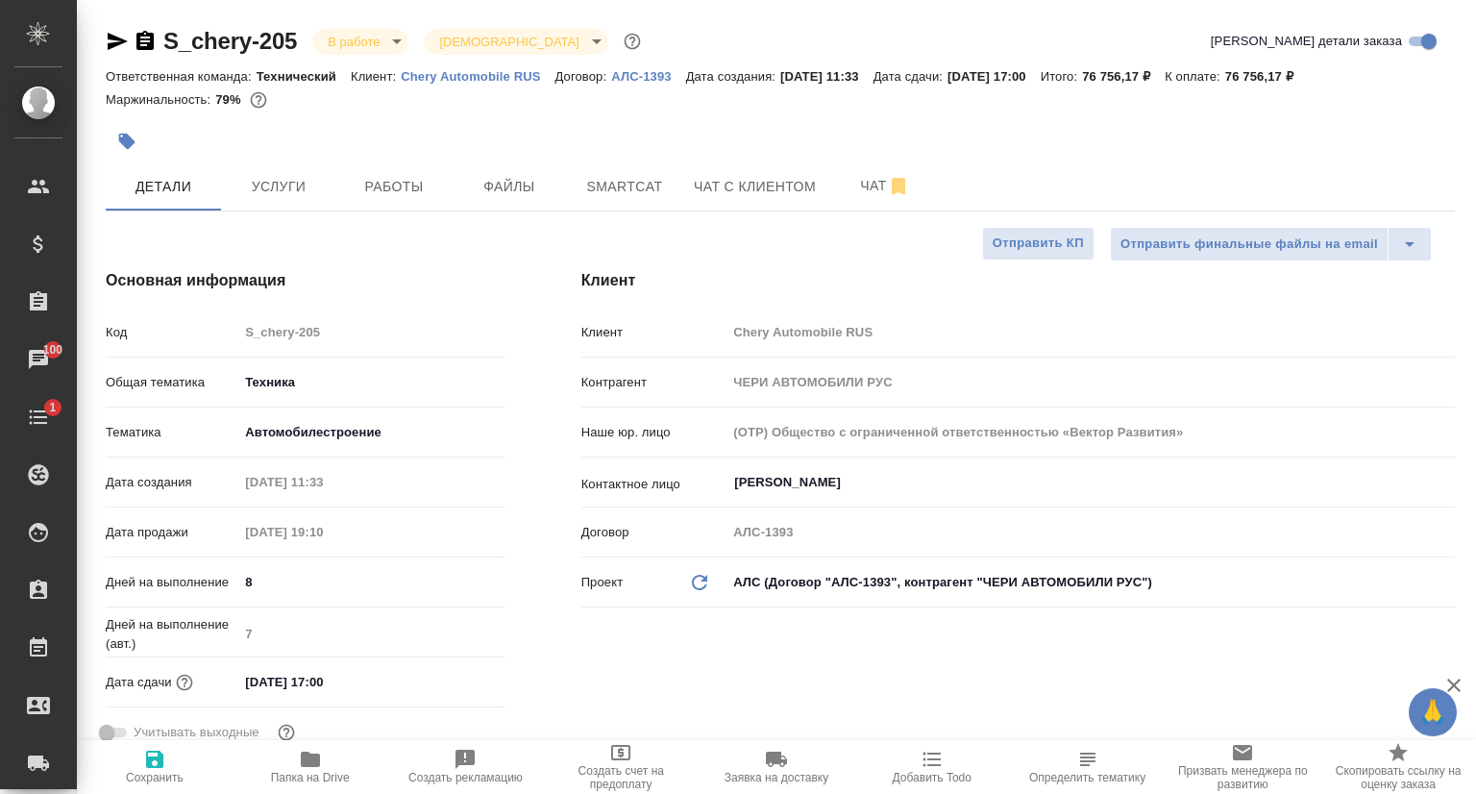
type textarea "x"
